Goal: Task Accomplishment & Management: Manage account settings

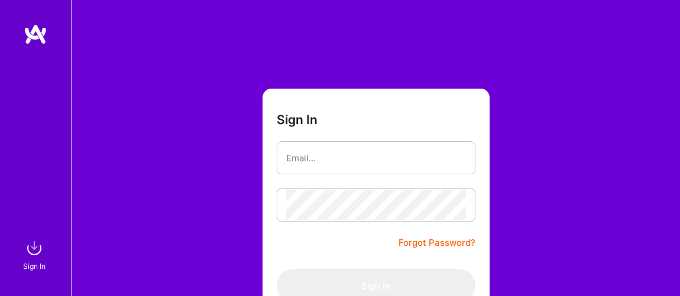
scroll to position [106, 0]
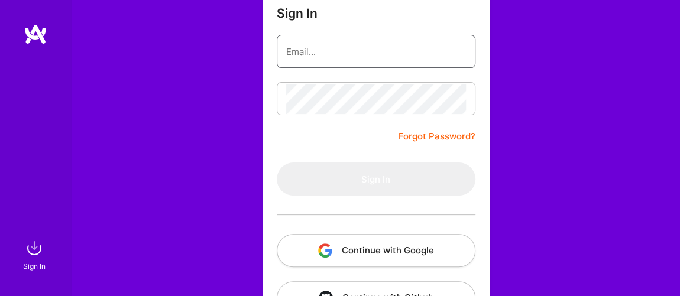
click at [321, 57] on input "email" at bounding box center [376, 52] width 180 height 30
type input "[EMAIL_ADDRESS][PERSON_NAME][DOMAIN_NAME]"
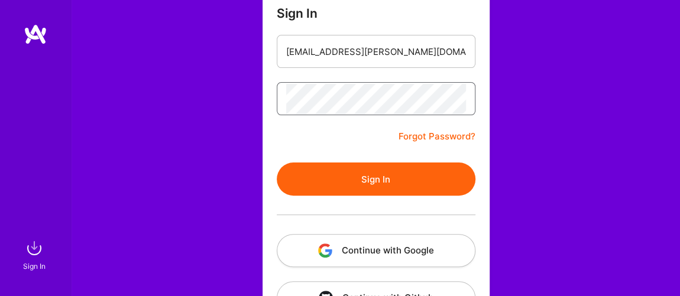
click at [277, 163] on button "Sign In" at bounding box center [376, 179] width 199 height 33
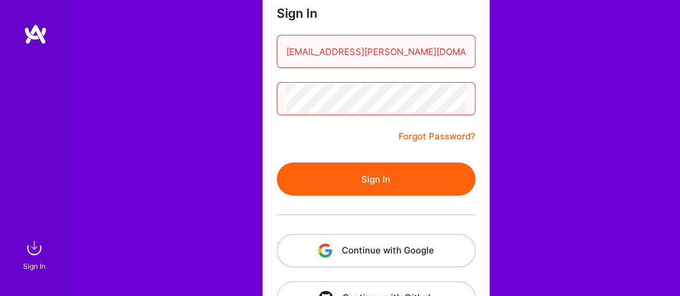
click at [192, 93] on div "Sign In [EMAIL_ADDRESS][PERSON_NAME][DOMAIN_NAME] Forgot Password? Sign In Cont…" at bounding box center [375, 116] width 609 height 444
click at [277, 163] on button "Sign In" at bounding box center [376, 179] width 199 height 33
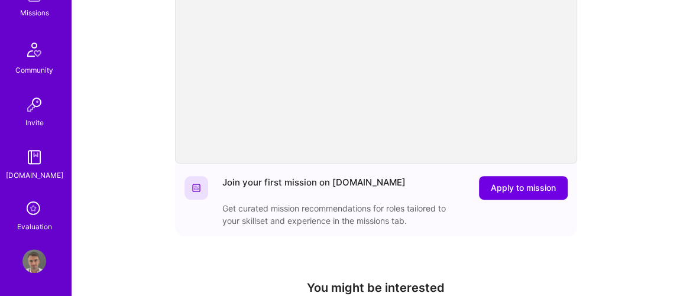
scroll to position [193, 0]
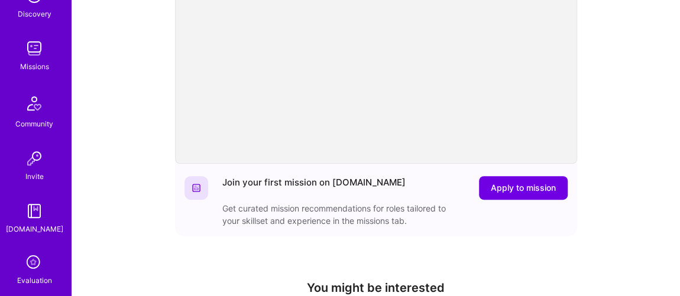
click at [17, 270] on link "Evaluation" at bounding box center [34, 269] width 73 height 35
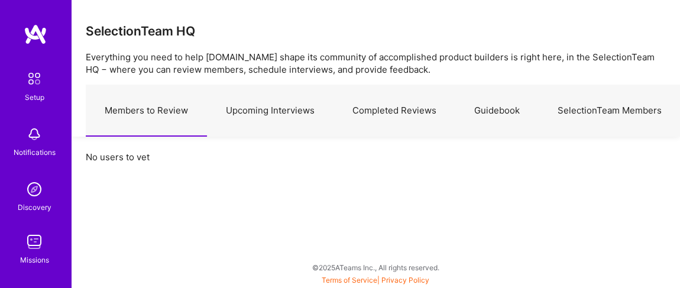
click at [246, 116] on link "Upcoming Interviews" at bounding box center [270, 110] width 127 height 51
click at [161, 113] on link "Members to Review" at bounding box center [146, 110] width 121 height 51
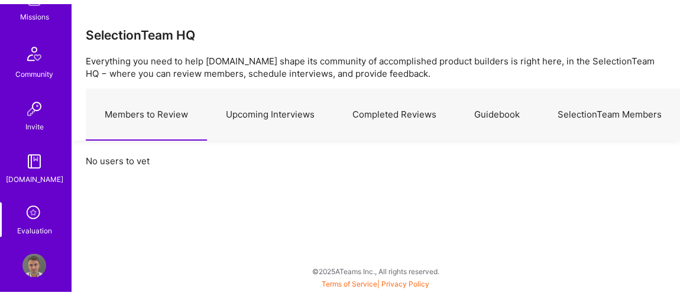
scroll to position [255, 0]
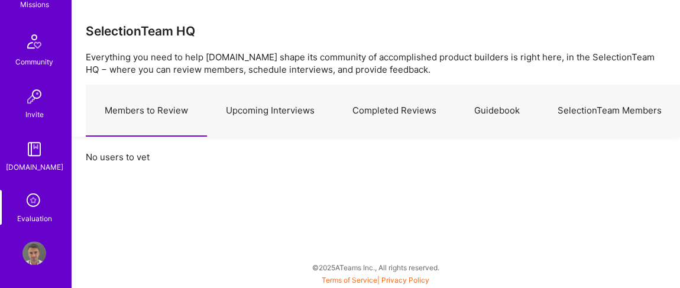
click at [31, 248] on img at bounding box center [34, 253] width 24 height 24
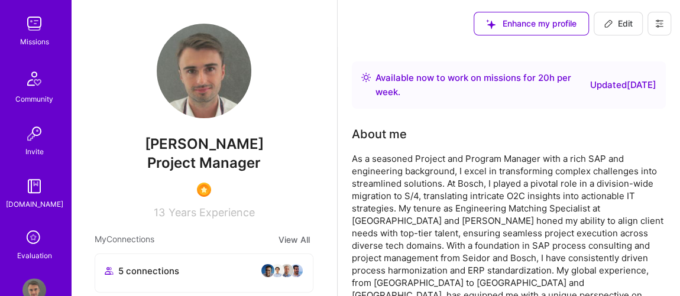
scroll to position [247, 0]
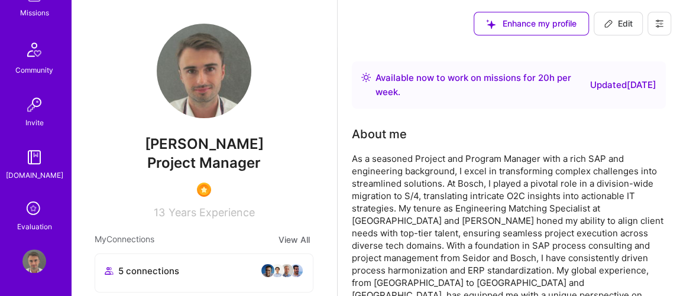
click at [618, 31] on button "Edit" at bounding box center [618, 24] width 49 height 24
select select "US"
select select "Right Now"
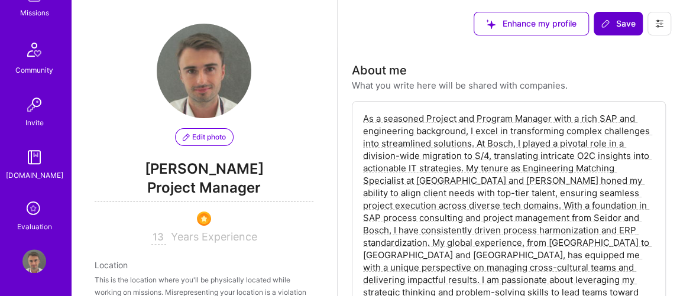
scroll to position [554, 0]
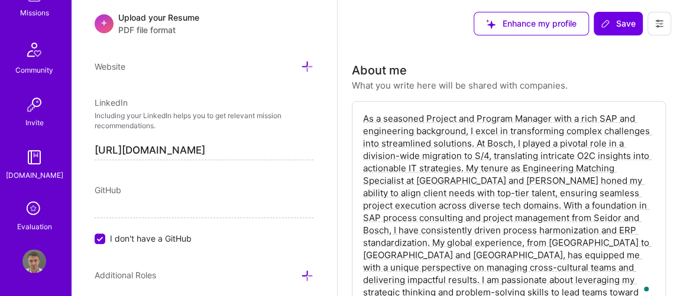
click at [654, 27] on icon at bounding box center [658, 23] width 9 height 9
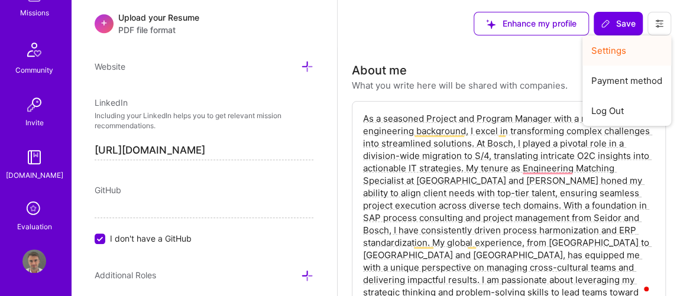
click at [617, 48] on button "Settings" at bounding box center [626, 50] width 89 height 30
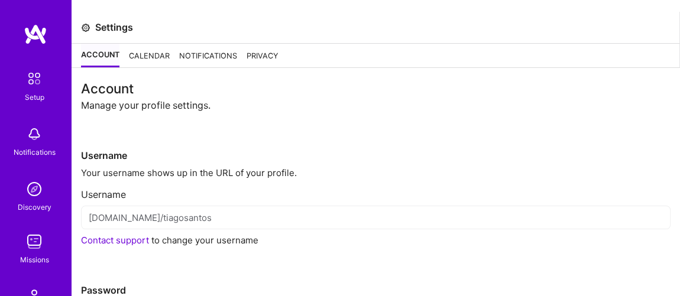
click at [146, 62] on div "Calendar" at bounding box center [149, 56] width 41 height 24
